Goal: Task Accomplishment & Management: Manage account settings

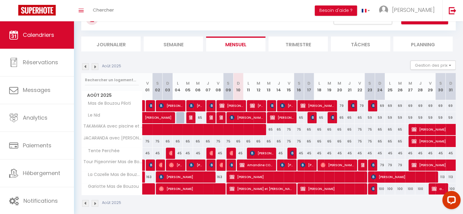
scroll to position [32, 0]
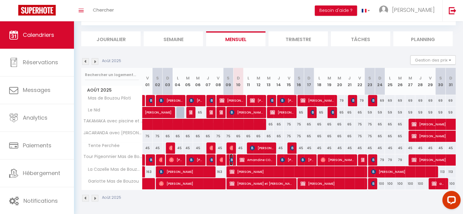
click at [230, 161] on img at bounding box center [232, 160] width 5 height 5
select select "OK"
select select "KO"
select select "0"
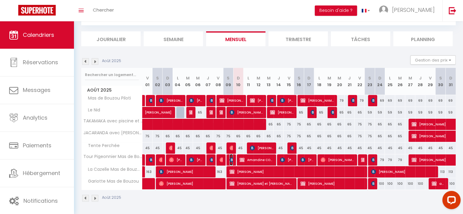
select select "1"
select select
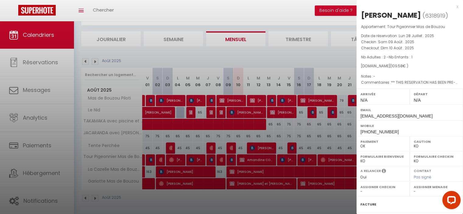
click at [453, 7] on div "x" at bounding box center [408, 6] width 102 height 7
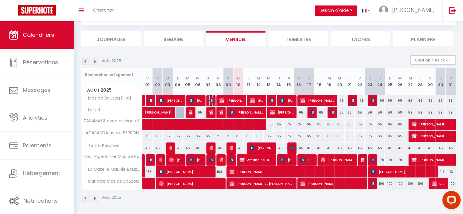
click at [211, 100] on img at bounding box center [212, 100] width 5 height 5
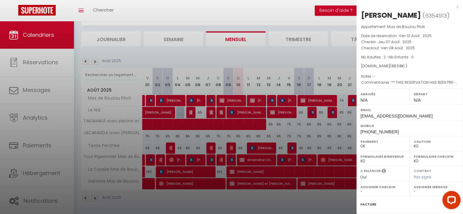
click at [211, 112] on div at bounding box center [231, 107] width 463 height 214
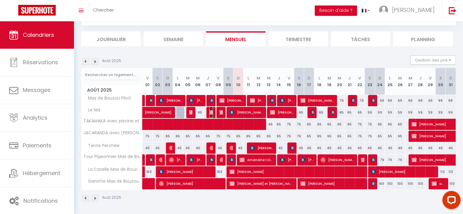
click at [211, 112] on img at bounding box center [212, 112] width 5 height 5
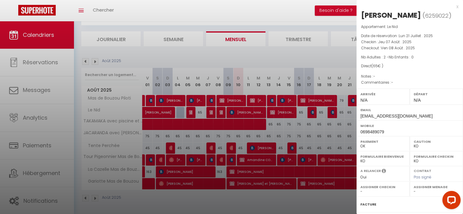
click at [212, 145] on div at bounding box center [231, 107] width 463 height 214
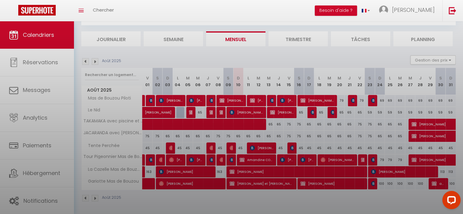
click at [212, 145] on div at bounding box center [231, 107] width 463 height 214
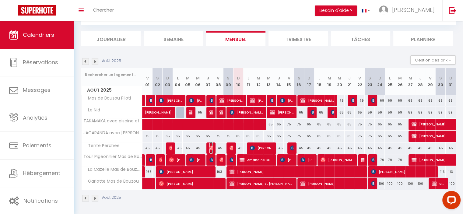
click at [212, 146] on img at bounding box center [212, 148] width 5 height 5
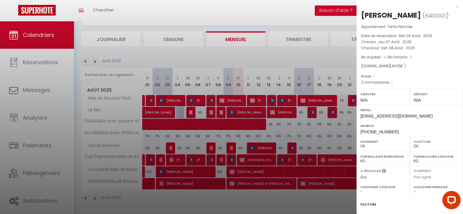
click at [211, 112] on div at bounding box center [231, 107] width 463 height 214
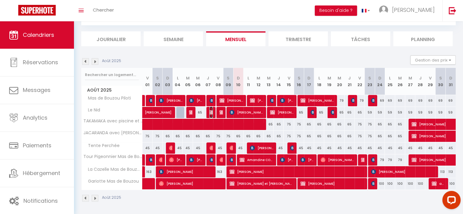
click at [211, 112] on img at bounding box center [212, 112] width 5 height 5
select select "KO"
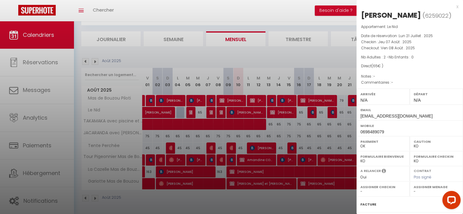
click at [221, 113] on div at bounding box center [231, 107] width 463 height 214
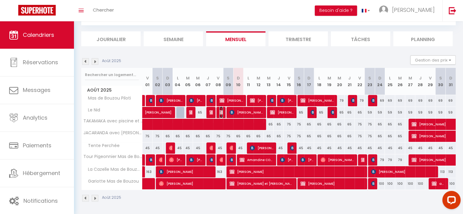
click at [221, 113] on img at bounding box center [222, 112] width 5 height 5
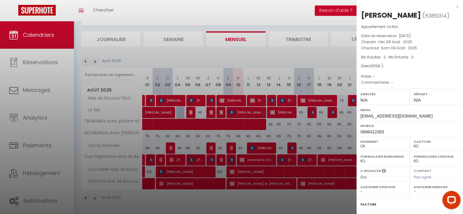
click at [235, 7] on div at bounding box center [231, 107] width 463 height 214
